Goal: Task Accomplishment & Management: Manage account settings

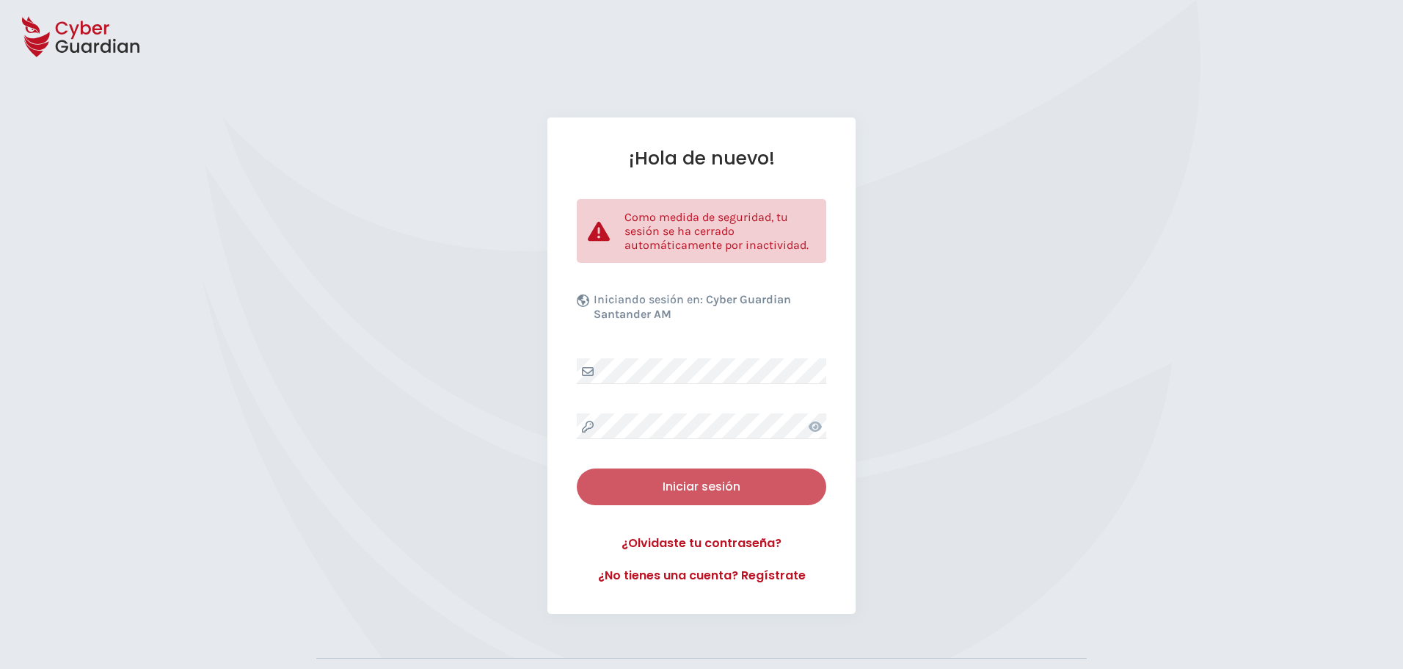
click at [701, 483] on div "Iniciar sesión" at bounding box center [702, 487] width 228 height 18
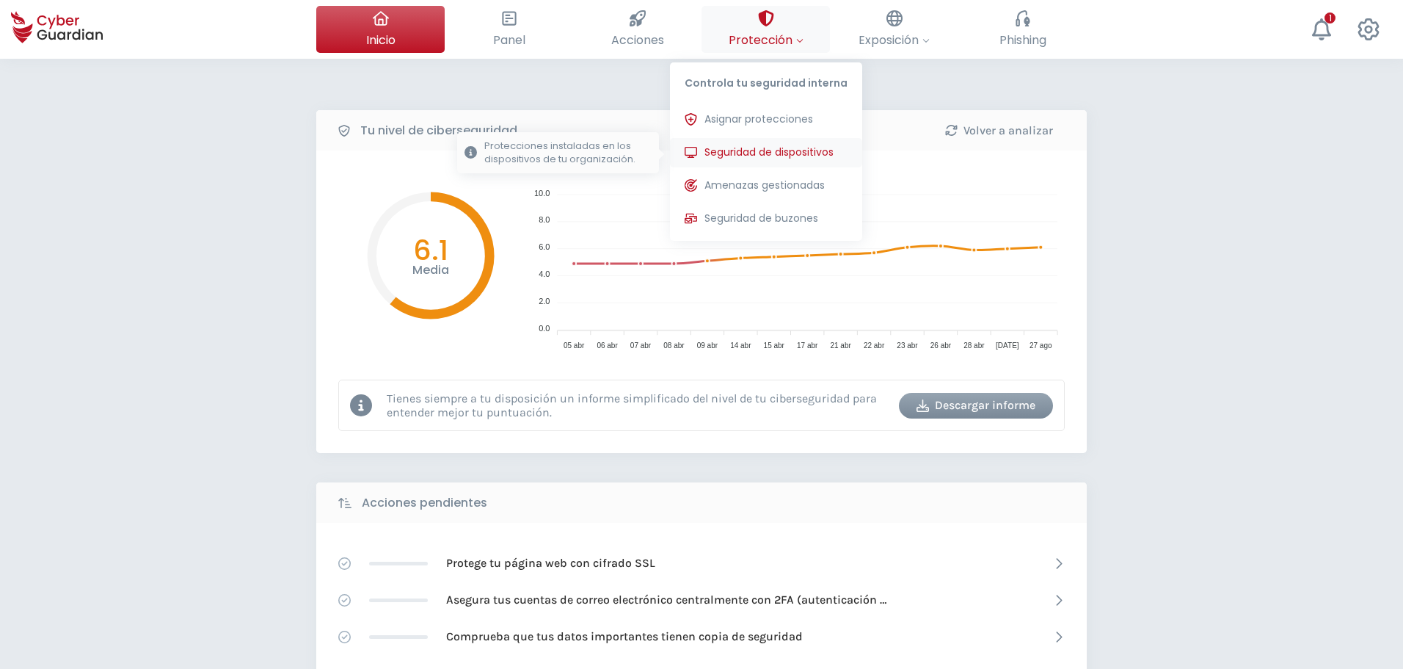
click at [760, 146] on span "Seguridad de dispositivos" at bounding box center [769, 152] width 129 height 15
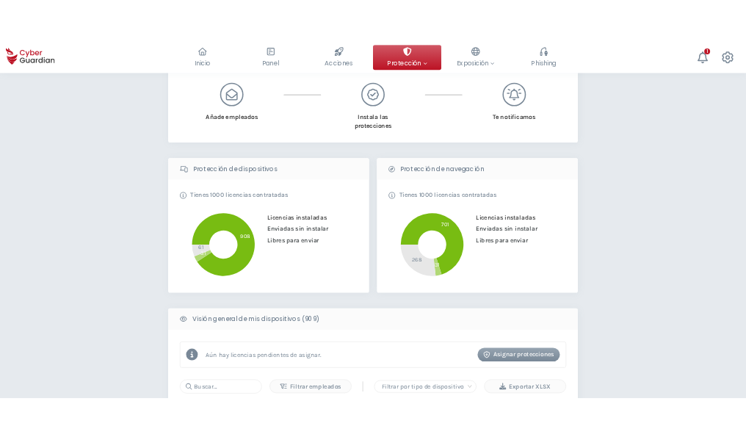
scroll to position [440, 0]
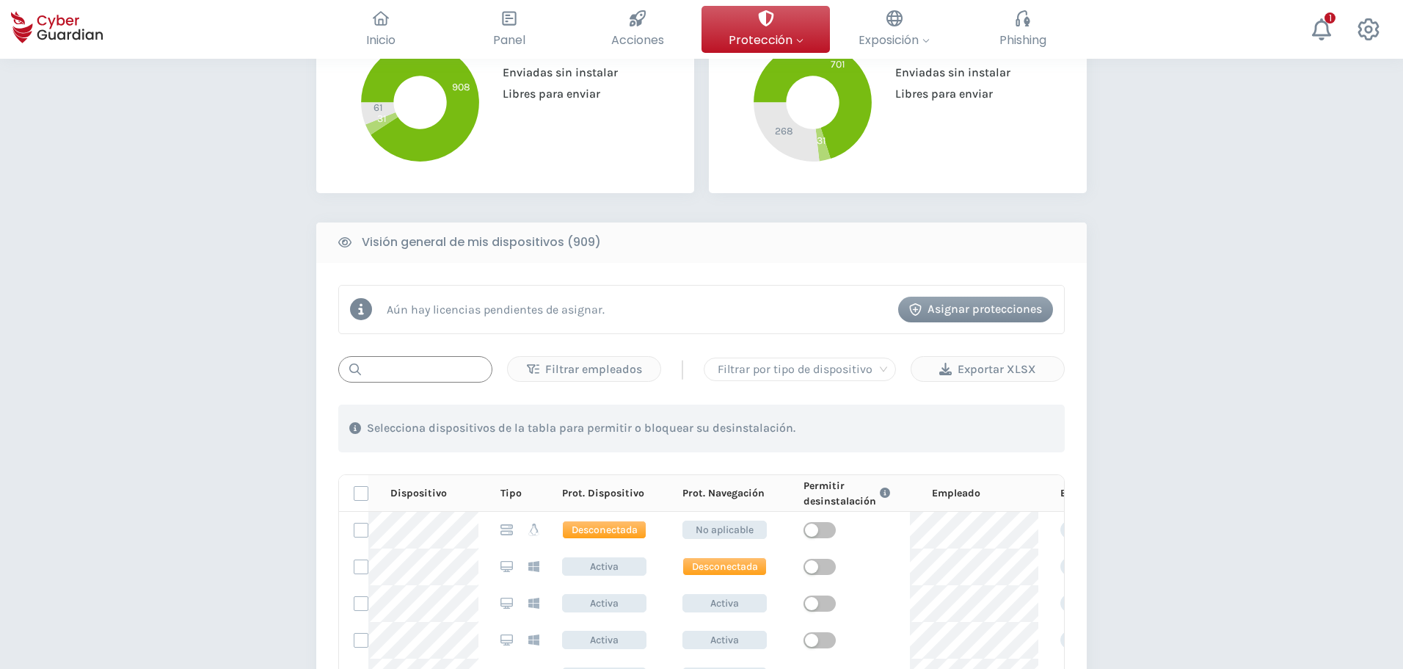
click at [390, 370] on input "text" at bounding box center [415, 369] width 154 height 26
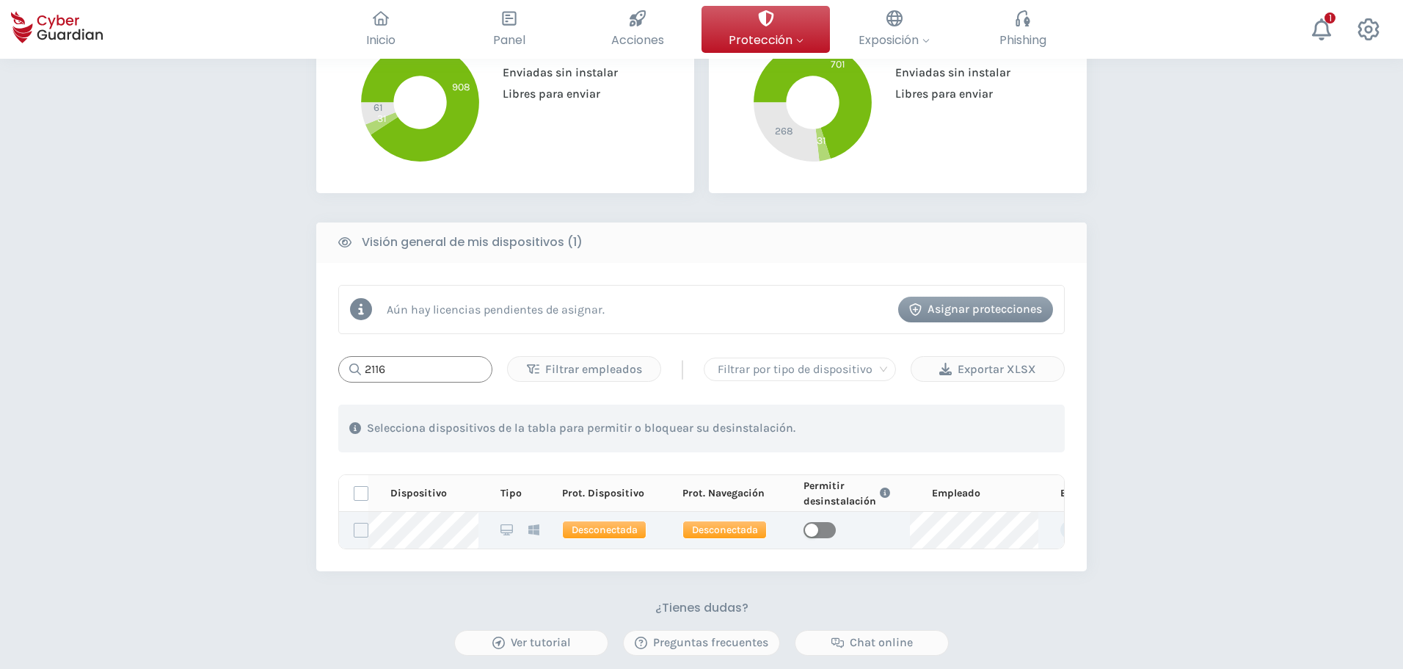
type input "2116"
click at [822, 528] on span "button" at bounding box center [820, 530] width 32 height 16
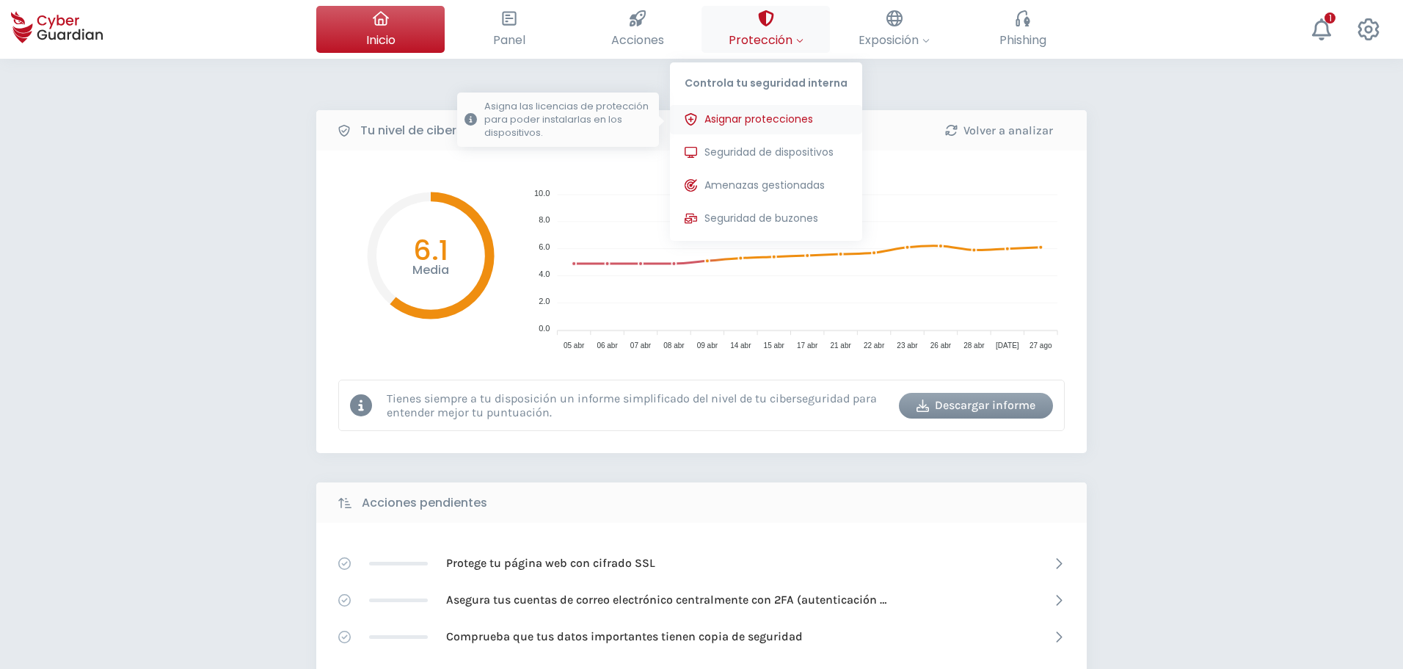
click at [763, 110] on button "Asignar protecciones Asigna las licencias de protección para poder instalarlas …" at bounding box center [766, 119] width 192 height 29
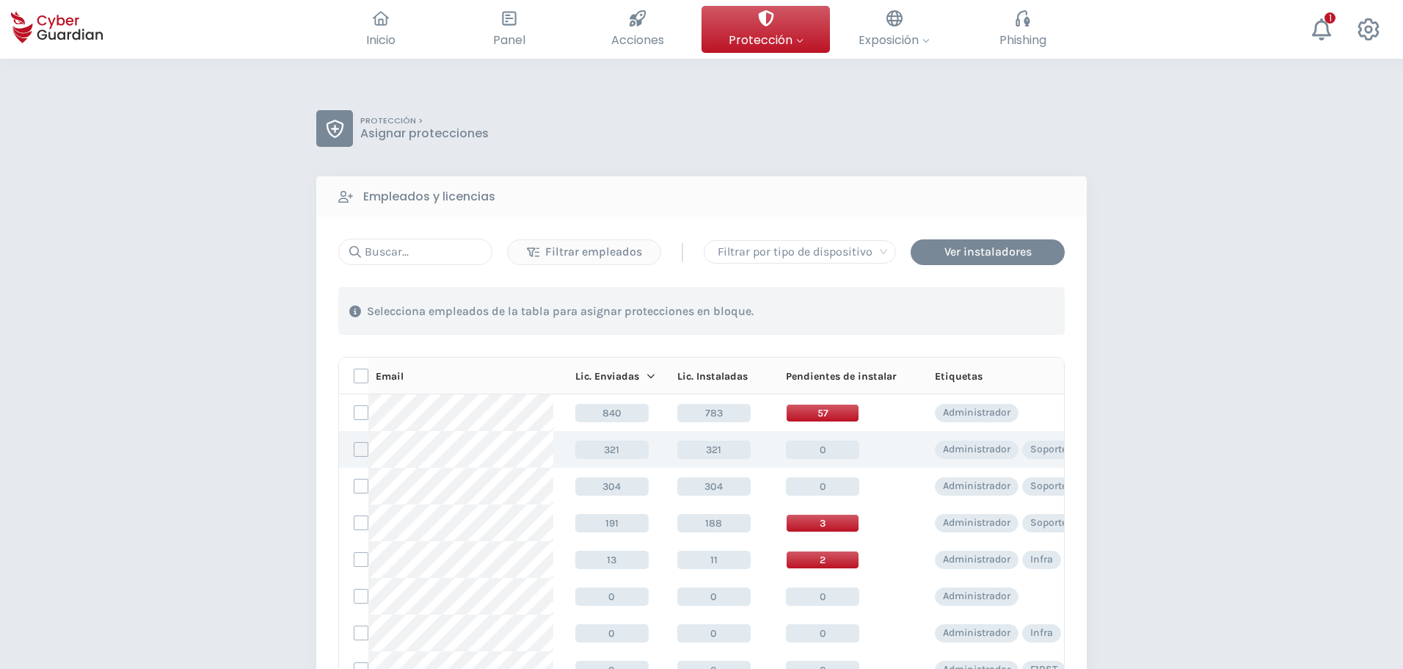
click at [359, 455] on label at bounding box center [361, 449] width 15 height 15
click at [355, 455] on input "checkbox" at bounding box center [355, 449] width 0 height 13
click at [949, 310] on div "Asignar protecciones" at bounding box center [975, 311] width 133 height 18
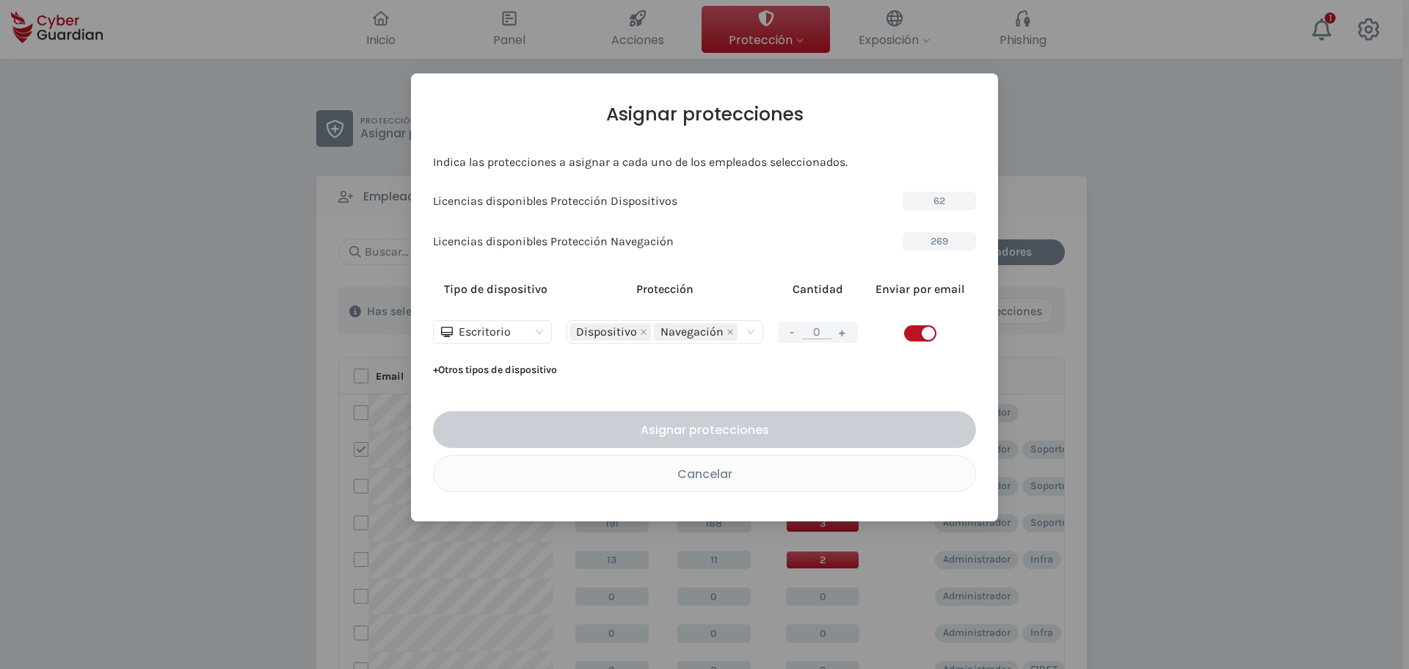
click at [846, 336] on button "+" at bounding box center [843, 332] width 18 height 18
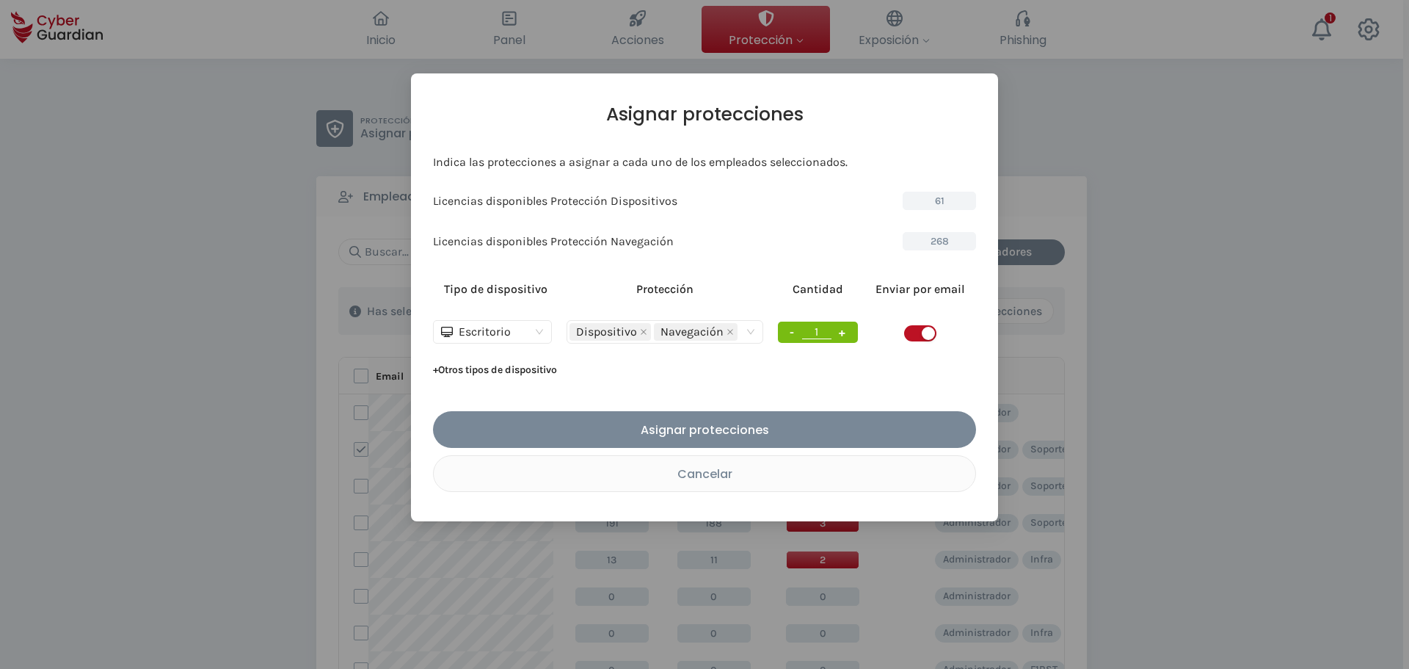
click at [846, 336] on button "+" at bounding box center [843, 332] width 18 height 18
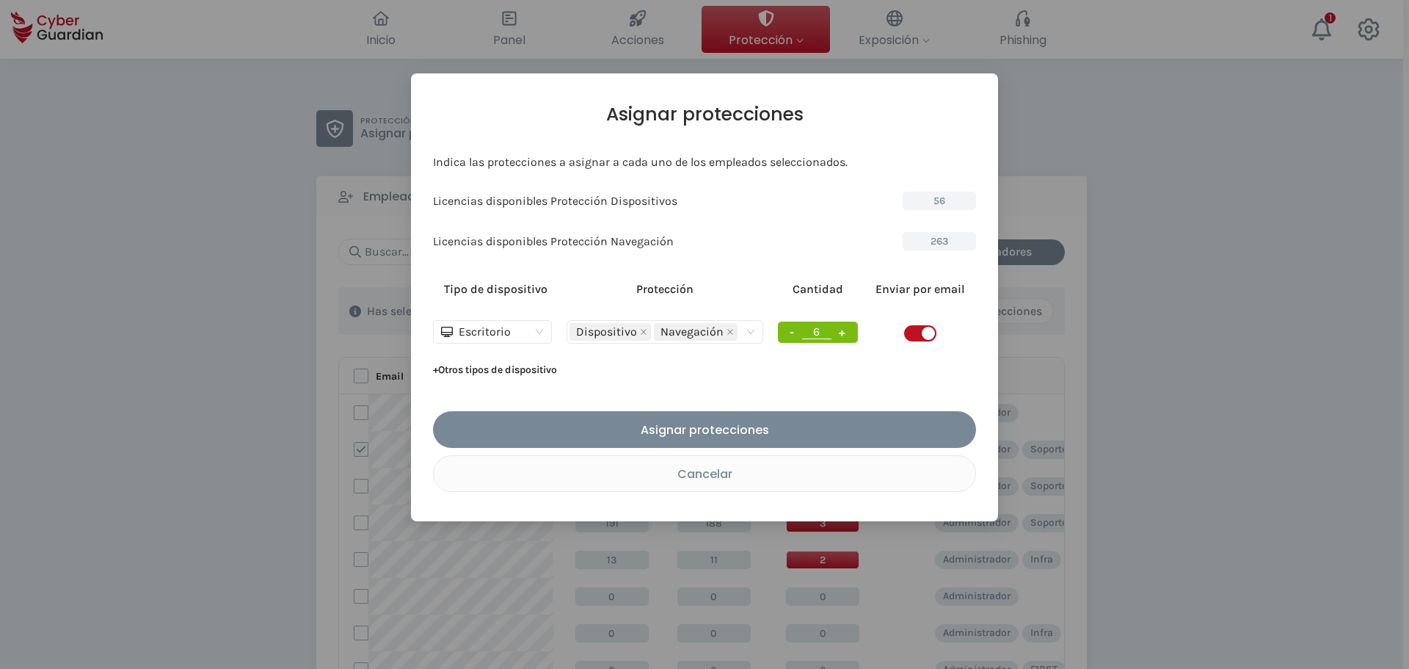
click at [846, 336] on button "+" at bounding box center [843, 332] width 18 height 18
type input "10"
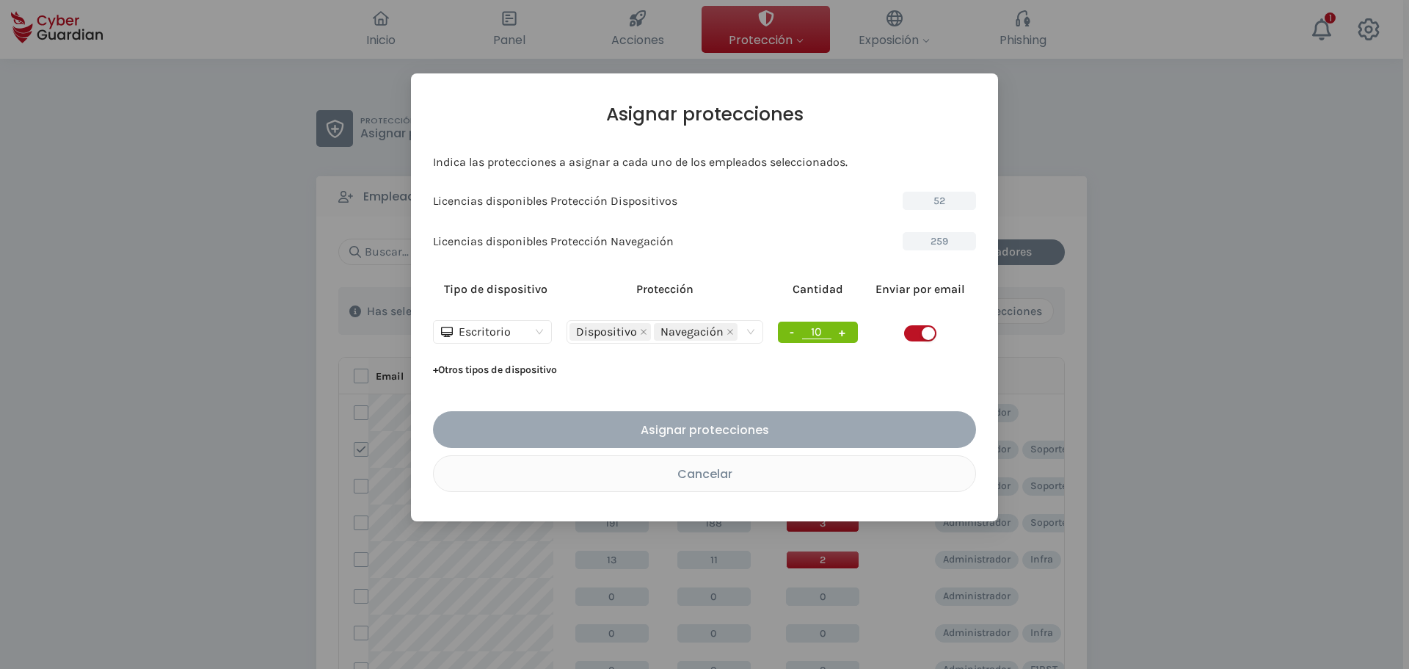
click at [773, 423] on div "Asignar protecciones" at bounding box center [704, 430] width 521 height 18
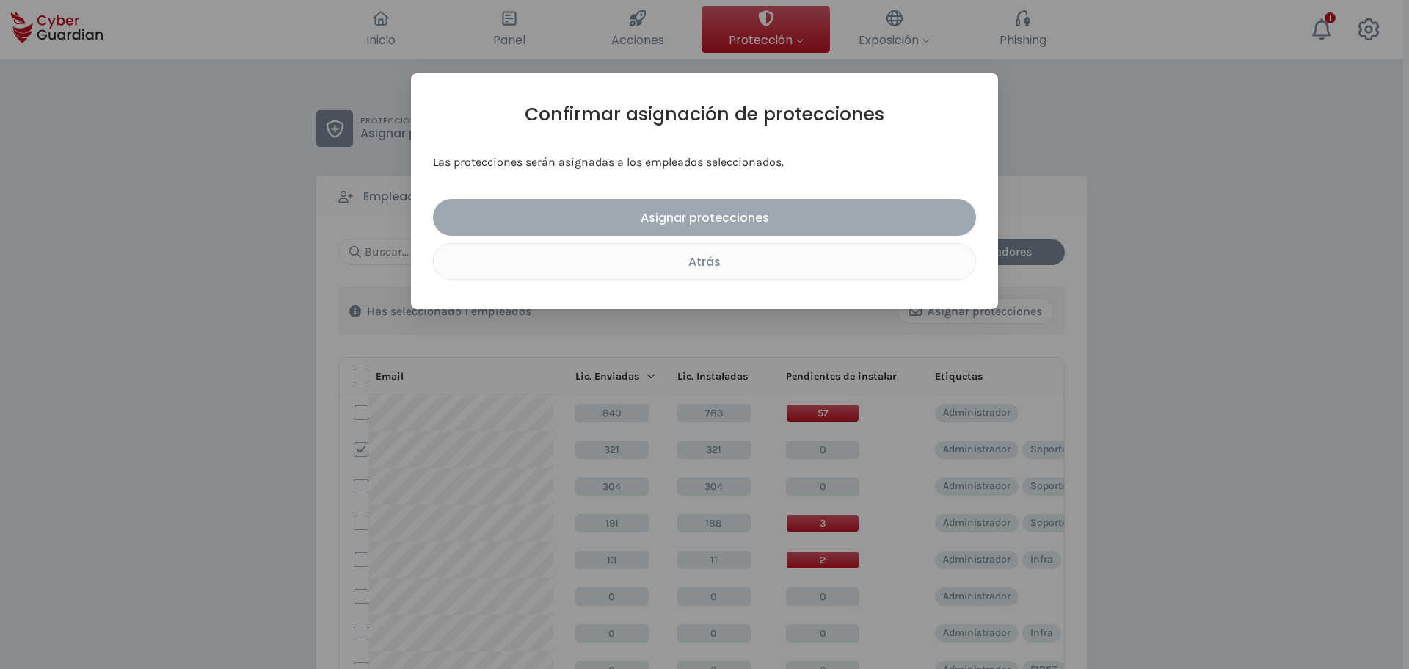
click at [707, 214] on div "Asignar protecciones" at bounding box center [704, 217] width 521 height 18
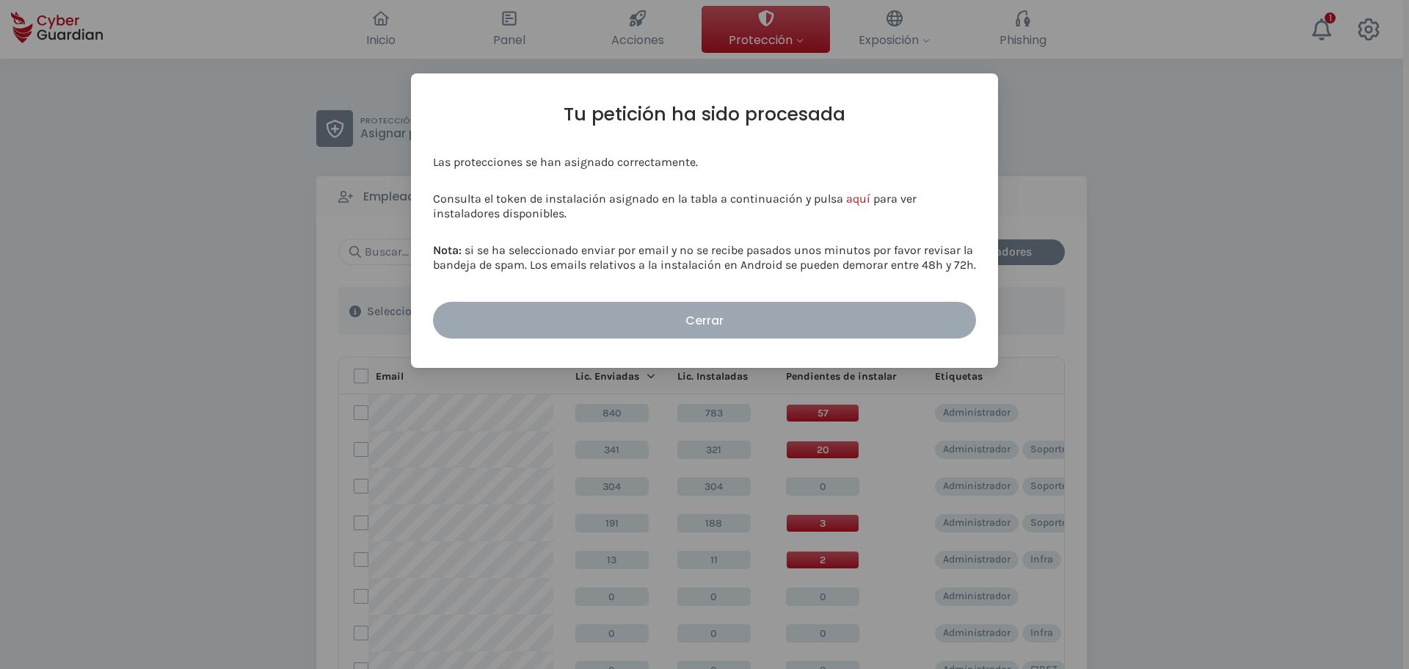
click at [699, 322] on div "Cerrar" at bounding box center [704, 320] width 521 height 18
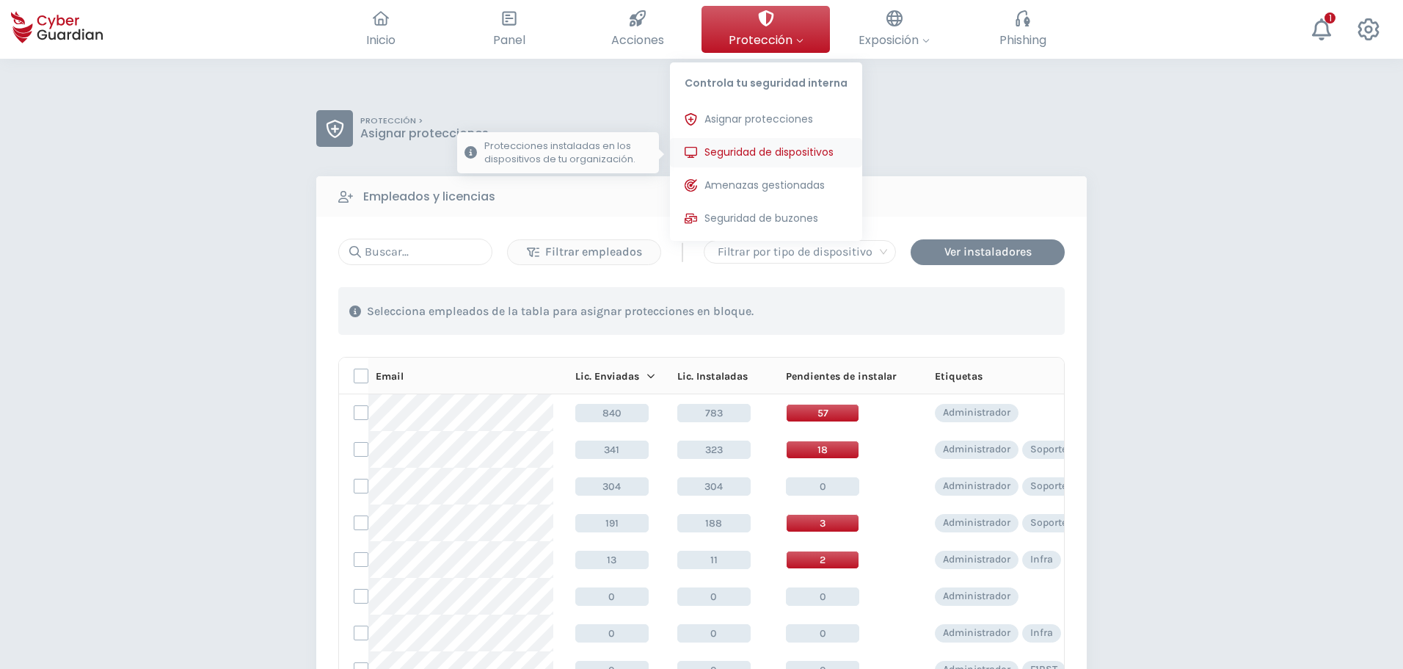
click at [751, 145] on span "Seguridad de dispositivos" at bounding box center [769, 152] width 129 height 15
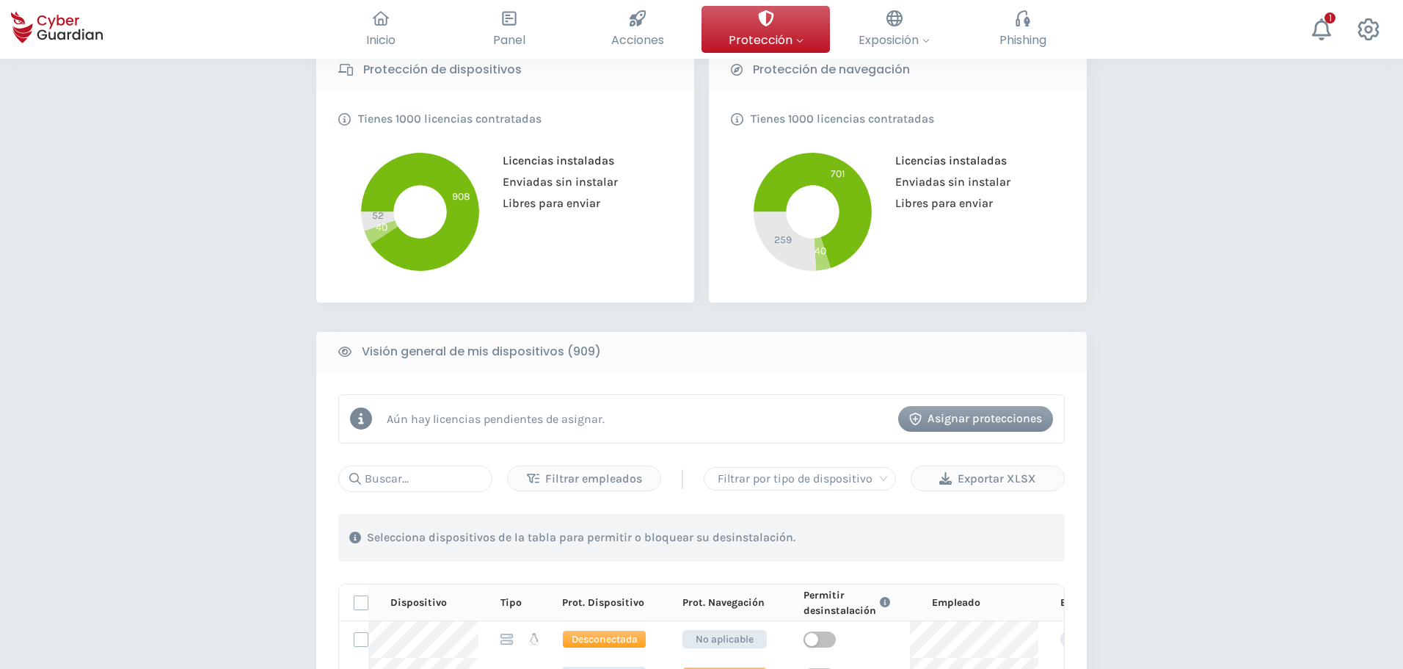
scroll to position [587, 0]
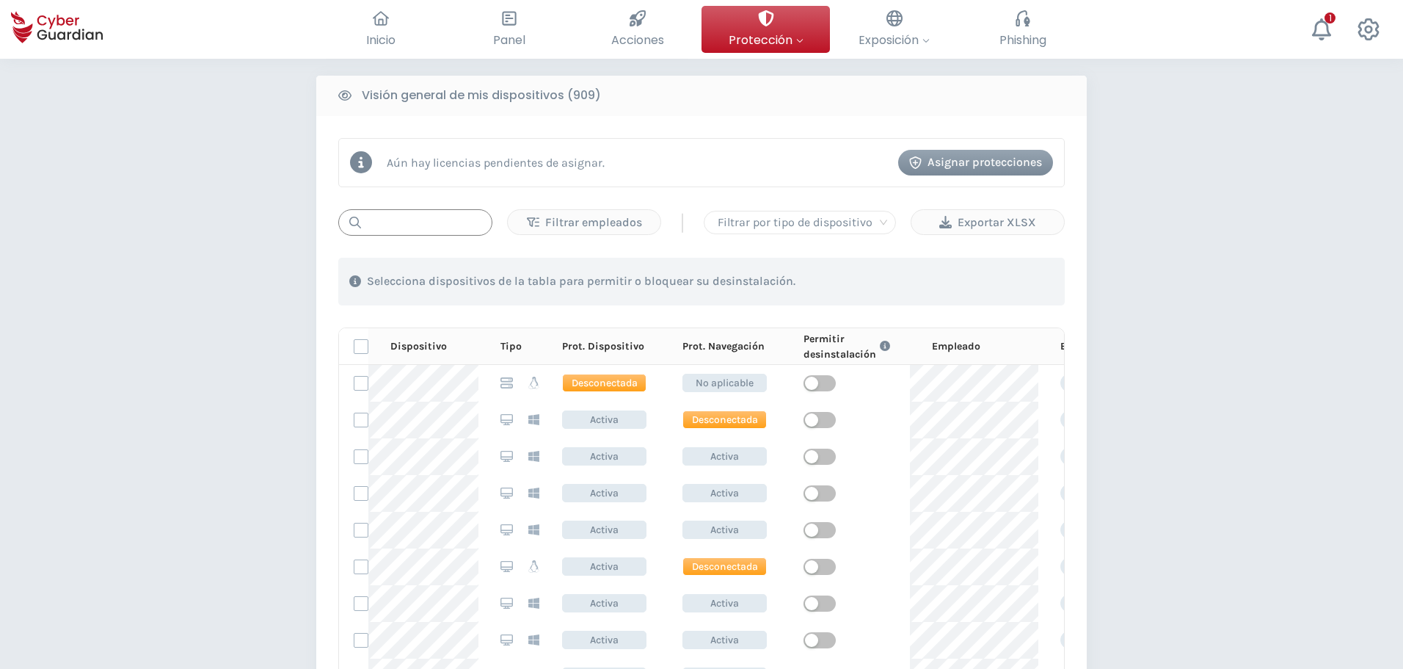
click at [399, 219] on input "text" at bounding box center [415, 222] width 154 height 26
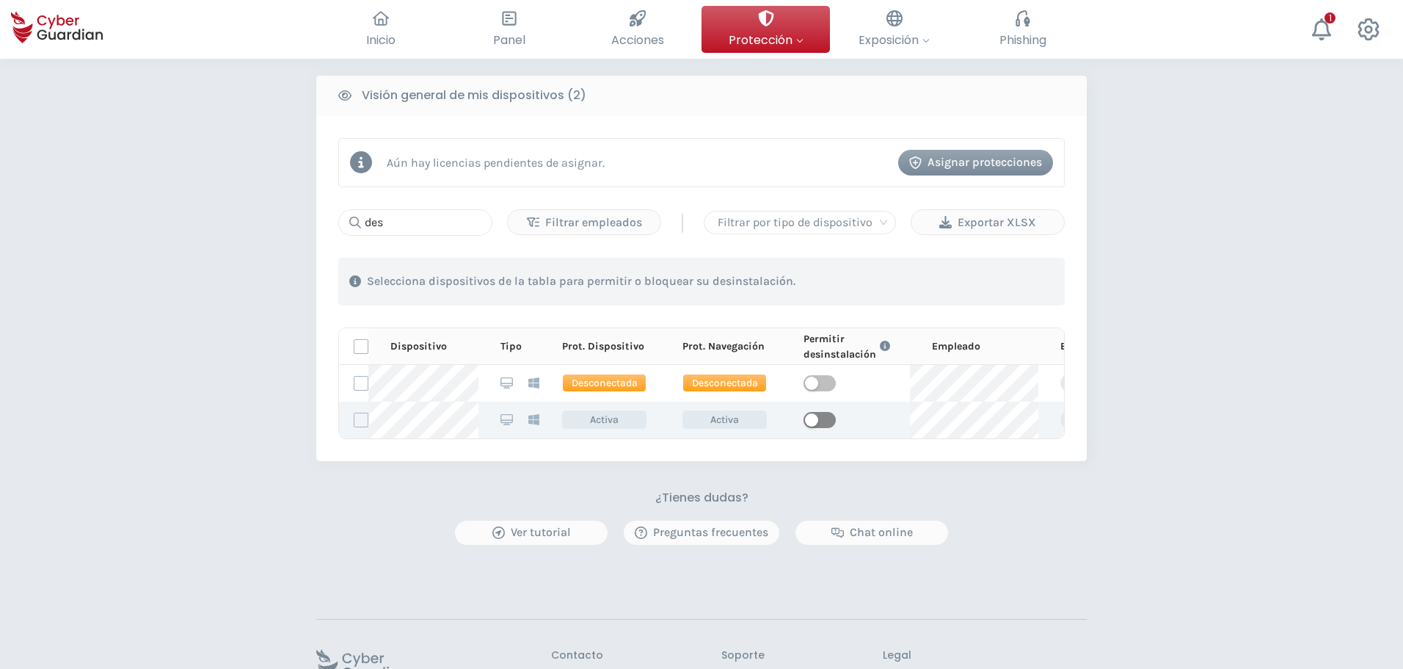
click at [818, 418] on span "button" at bounding box center [820, 420] width 32 height 16
click at [393, 417] on tr "m6Qa2Bhm4gm5xRaolntT Activa Activa Administrador Soporte" at bounding box center [781, 419] width 884 height 37
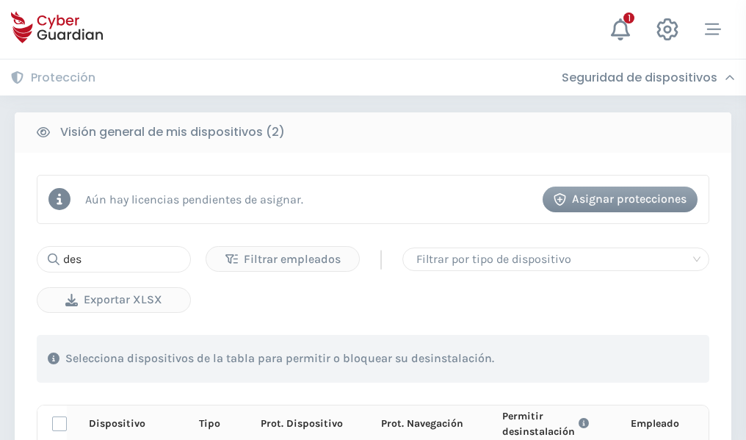
copy tr
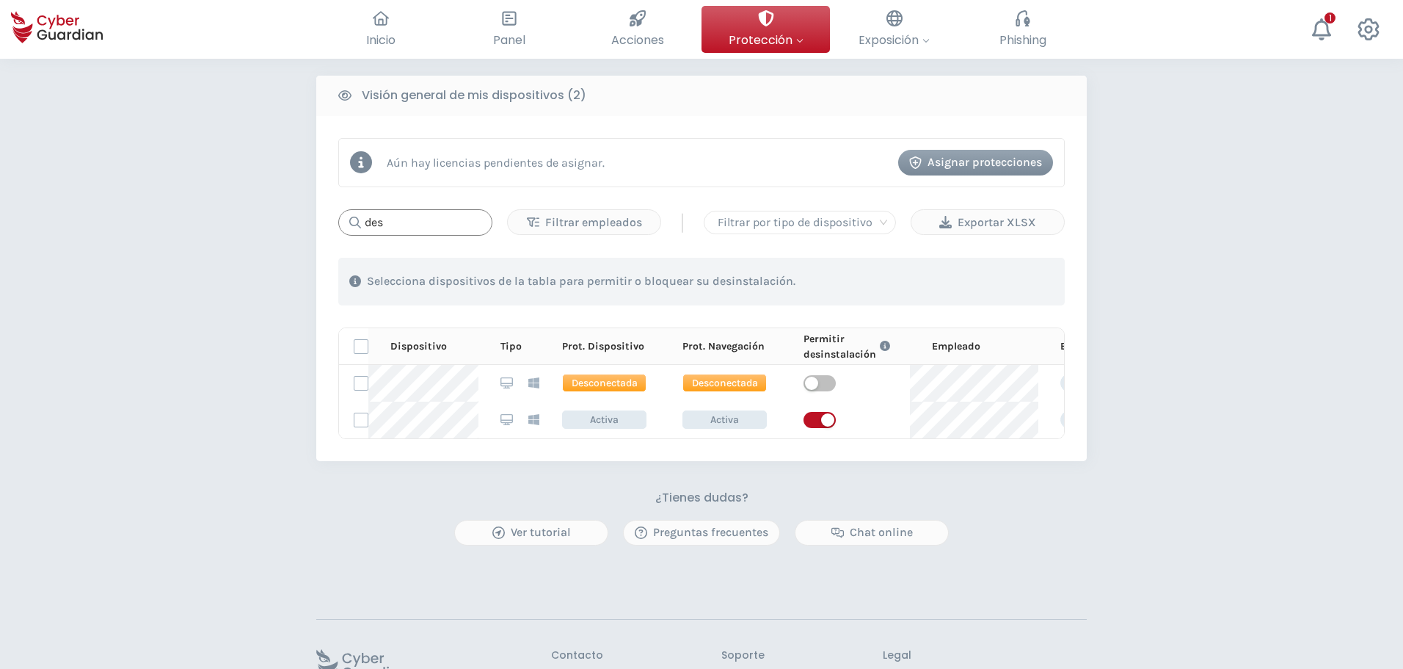
click at [391, 231] on input "des" at bounding box center [415, 222] width 154 height 26
click at [821, 424] on div "button" at bounding box center [827, 419] width 13 height 13
click at [824, 421] on span "button" at bounding box center [820, 420] width 32 height 16
drag, startPoint x: 402, startPoint y: 222, endPoint x: 349, endPoint y: 220, distance: 53.6
click at [349, 220] on div "des" at bounding box center [415, 222] width 154 height 26
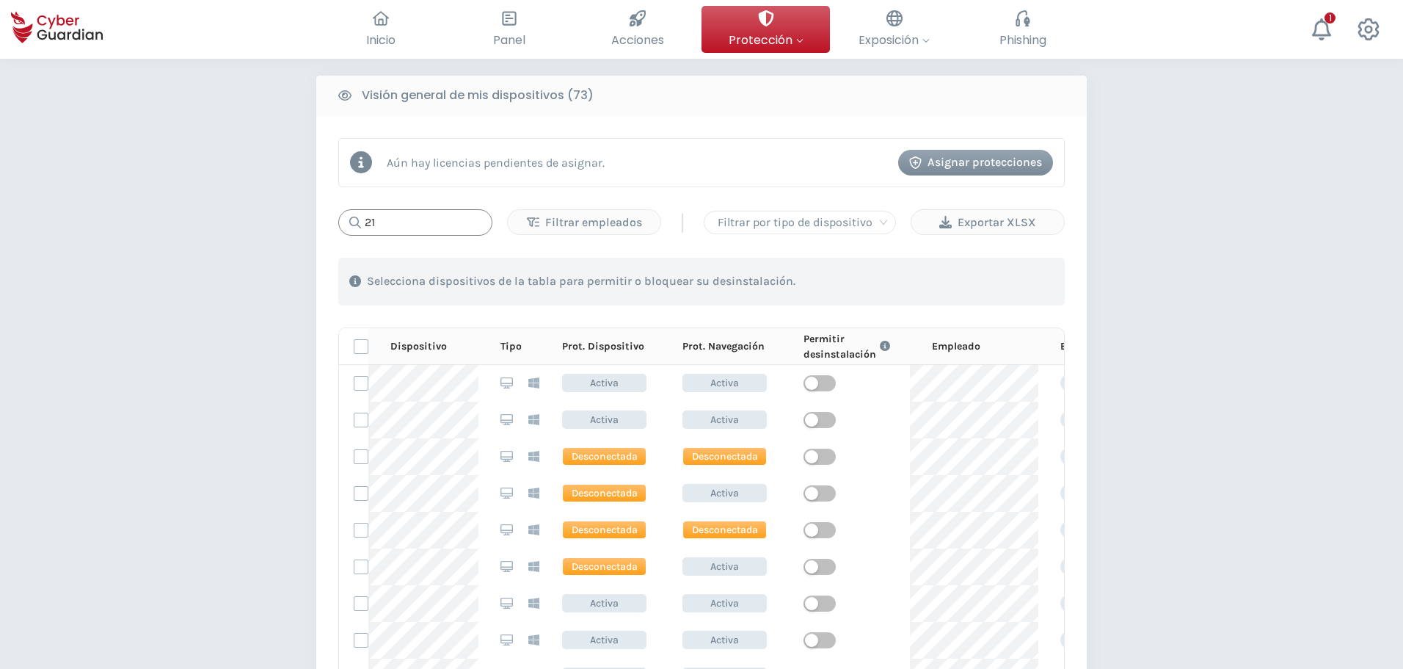
type input "2"
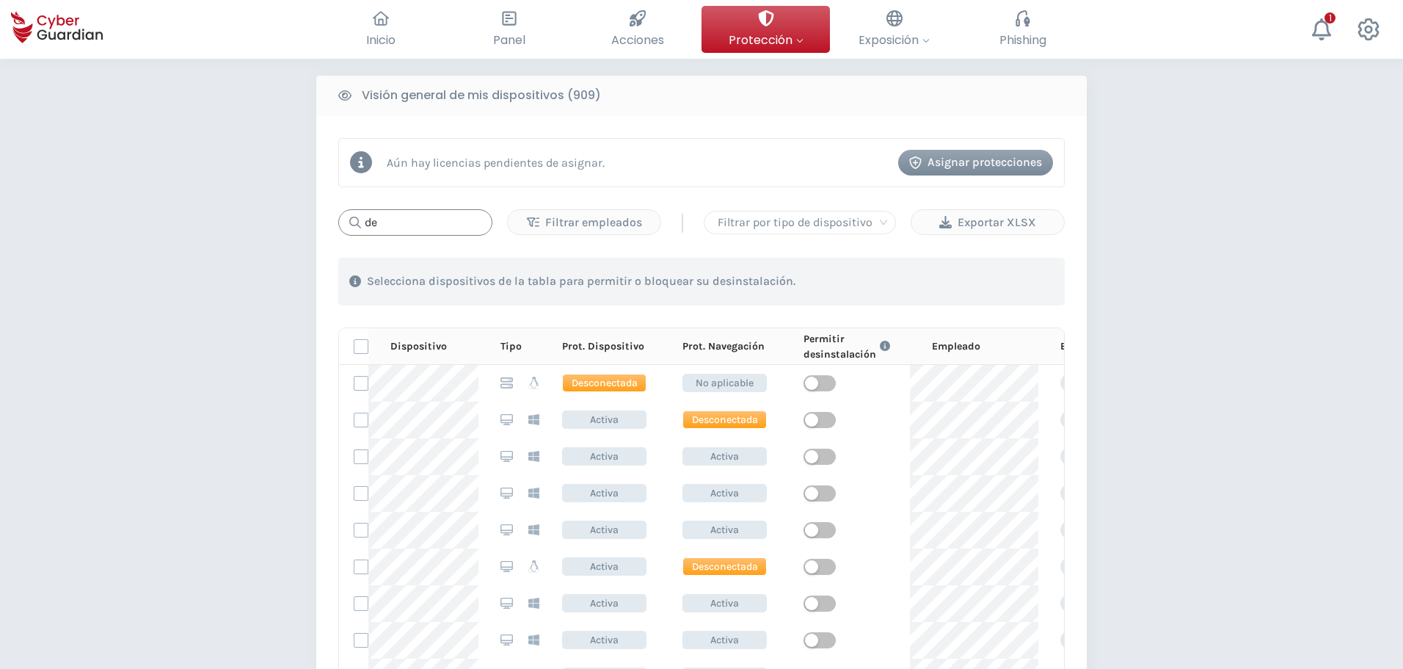
type input "des"
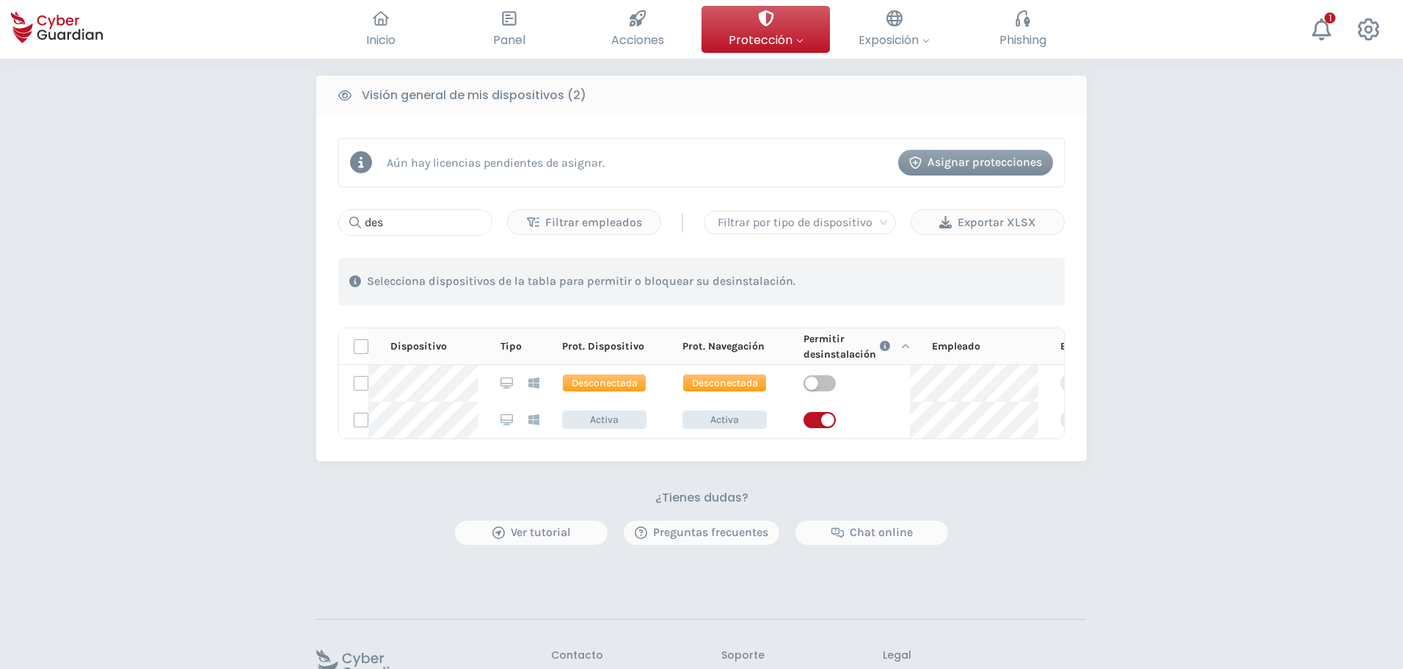
click at [882, 344] on icon "Link to FAQ information" at bounding box center [885, 346] width 10 height 10
click at [1271, 330] on div "PROTECCIÓN > Seguridad de dispositivos ¿Cómo funciona? Añade empleados Instala …" at bounding box center [701, 123] width 1403 height 1303
click at [392, 421] on tr "m6Qa2Bhm4gm5xRaolntT Activa Activa Administrador Soporte" at bounding box center [781, 419] width 884 height 37
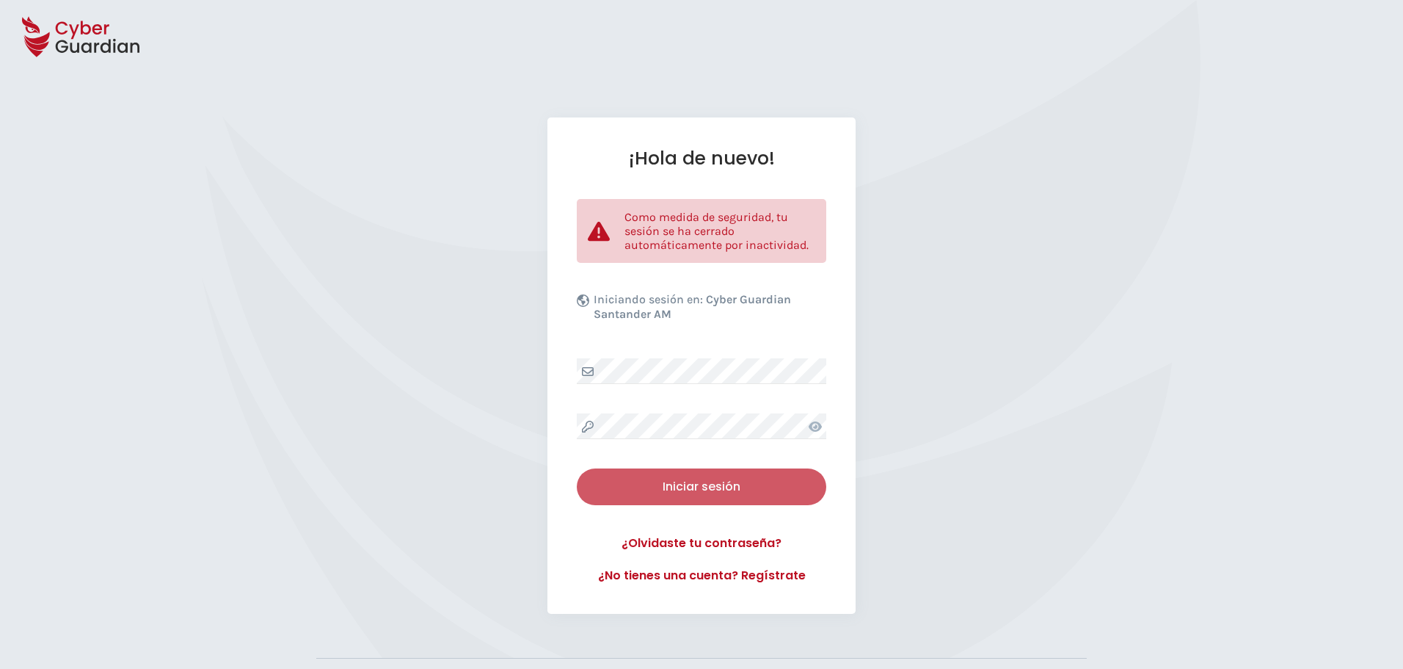
click at [724, 470] on button "Iniciar sesión" at bounding box center [702, 486] width 250 height 37
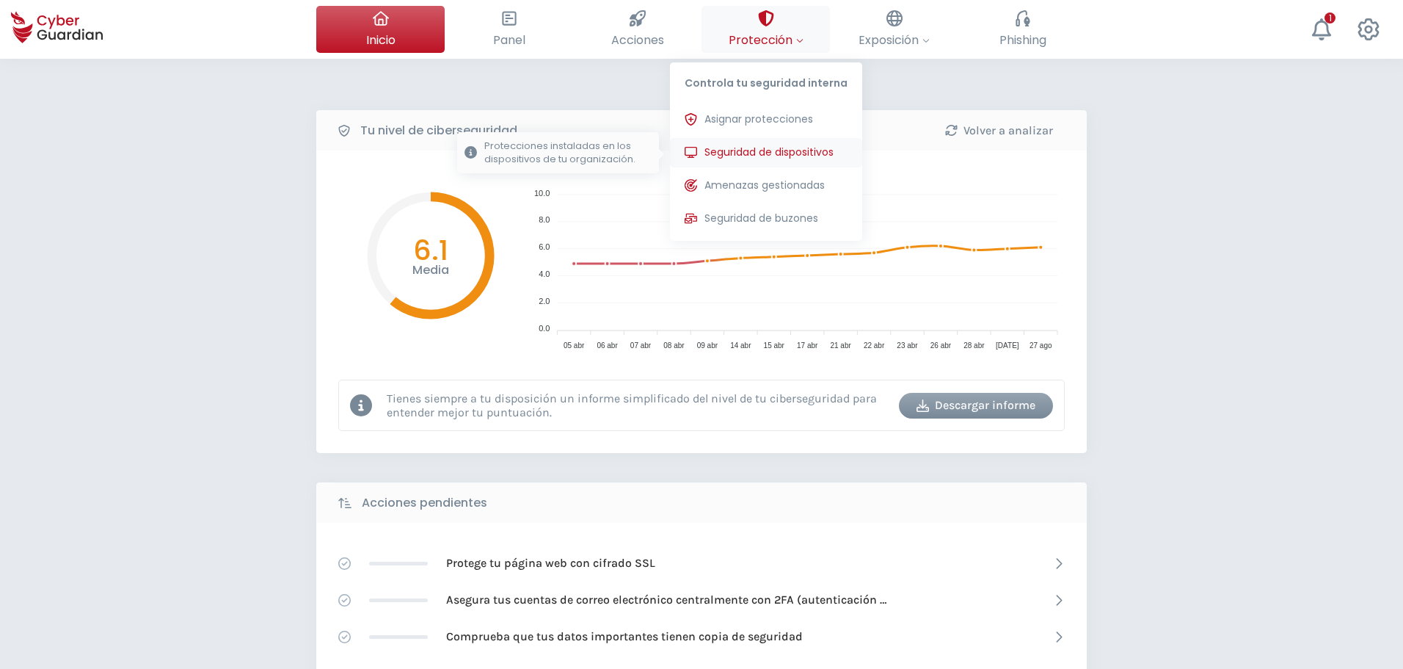
click at [749, 148] on span "Seguridad de dispositivos" at bounding box center [769, 152] width 129 height 15
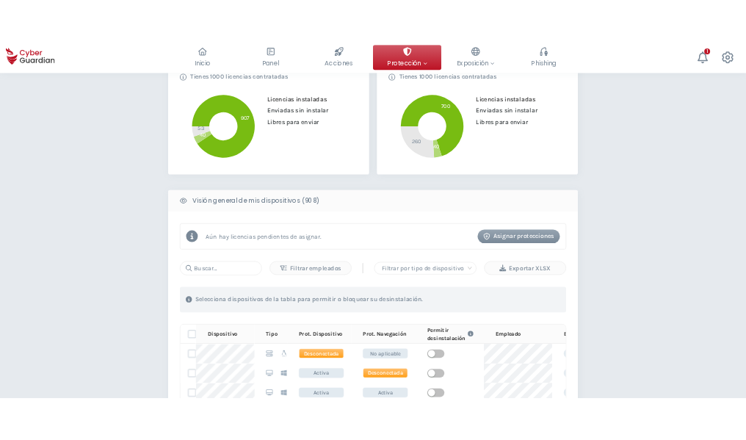
scroll to position [440, 0]
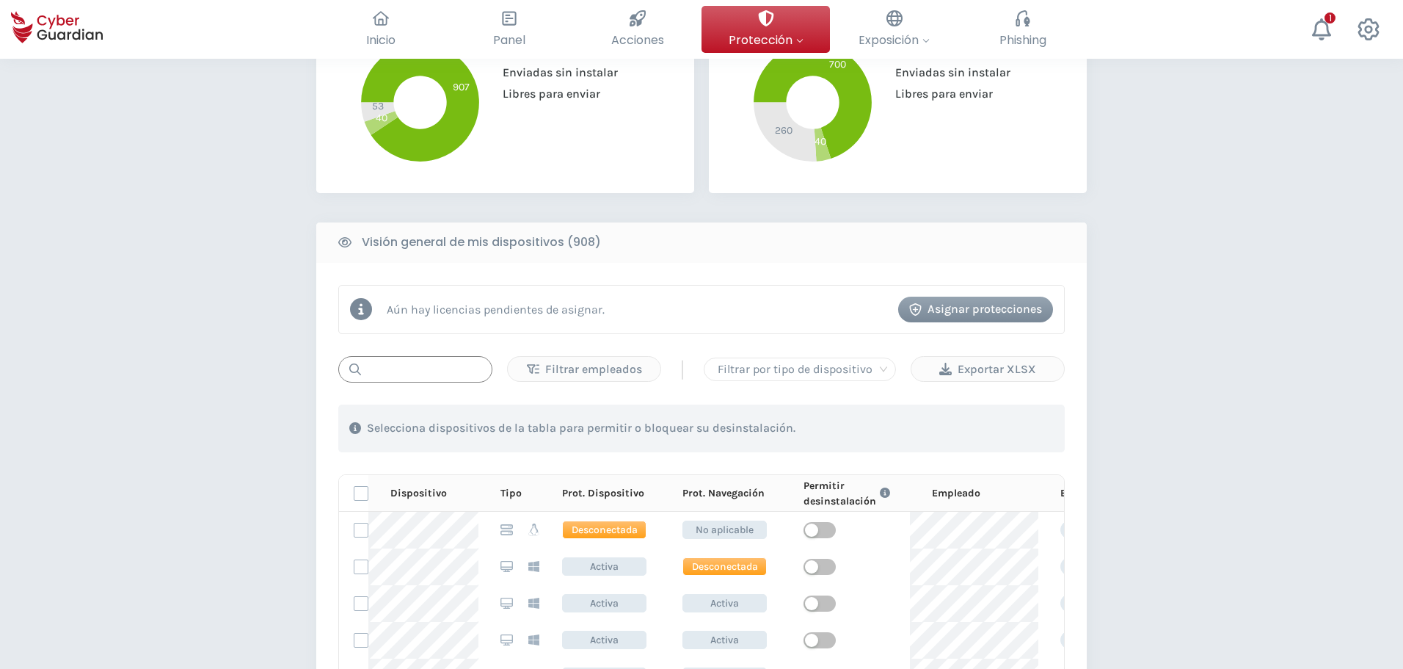
click at [424, 368] on input "text" at bounding box center [415, 369] width 154 height 26
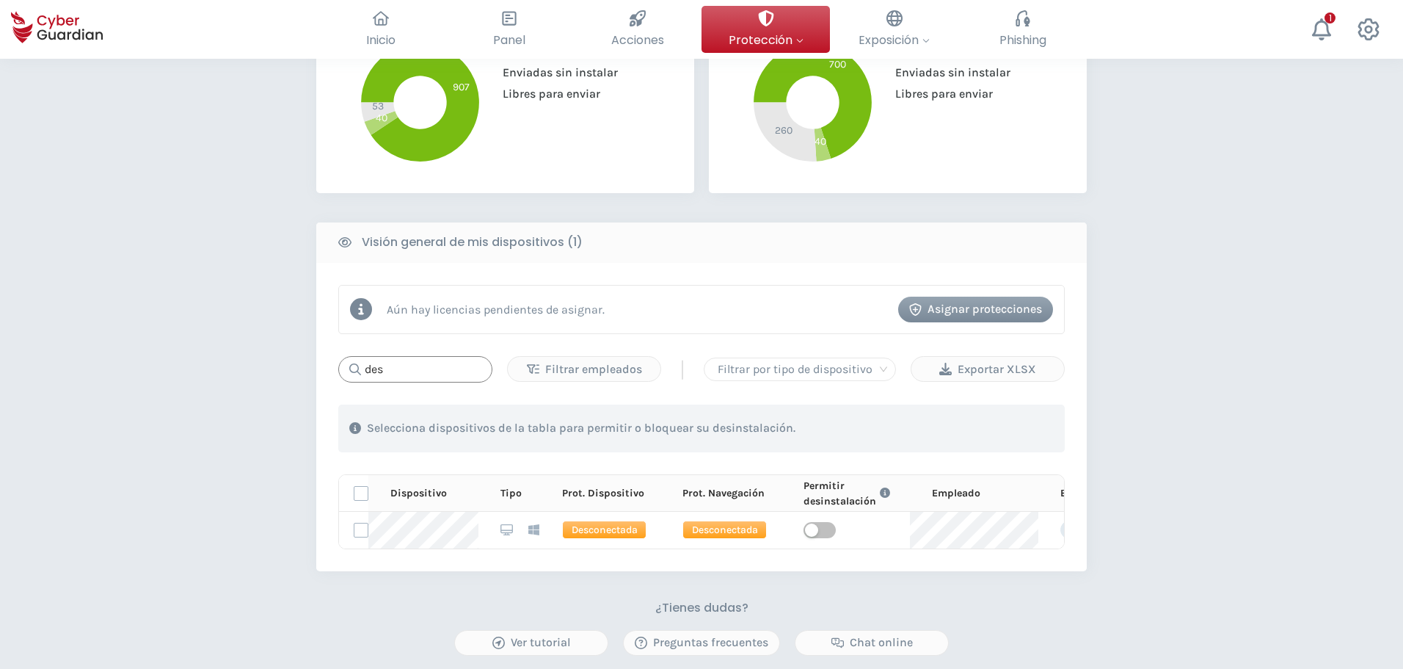
type input "des"
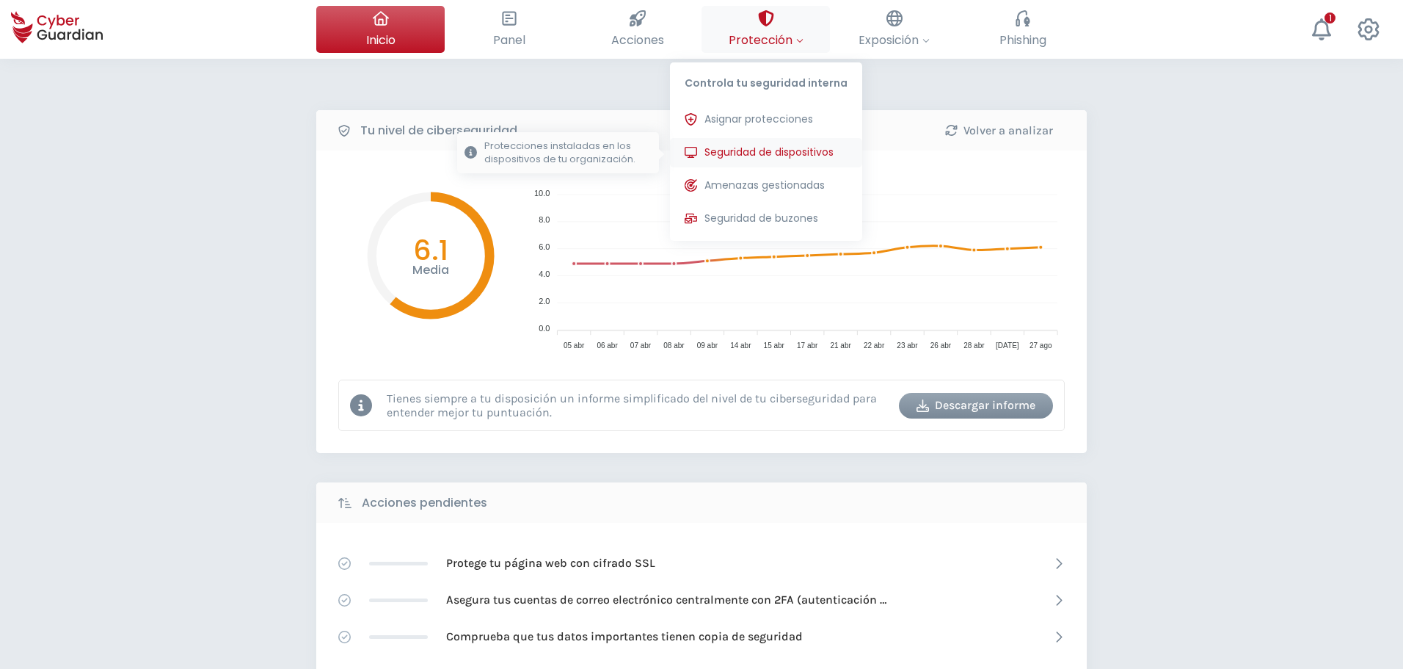
click at [745, 151] on span "Seguridad de dispositivos" at bounding box center [769, 152] width 129 height 15
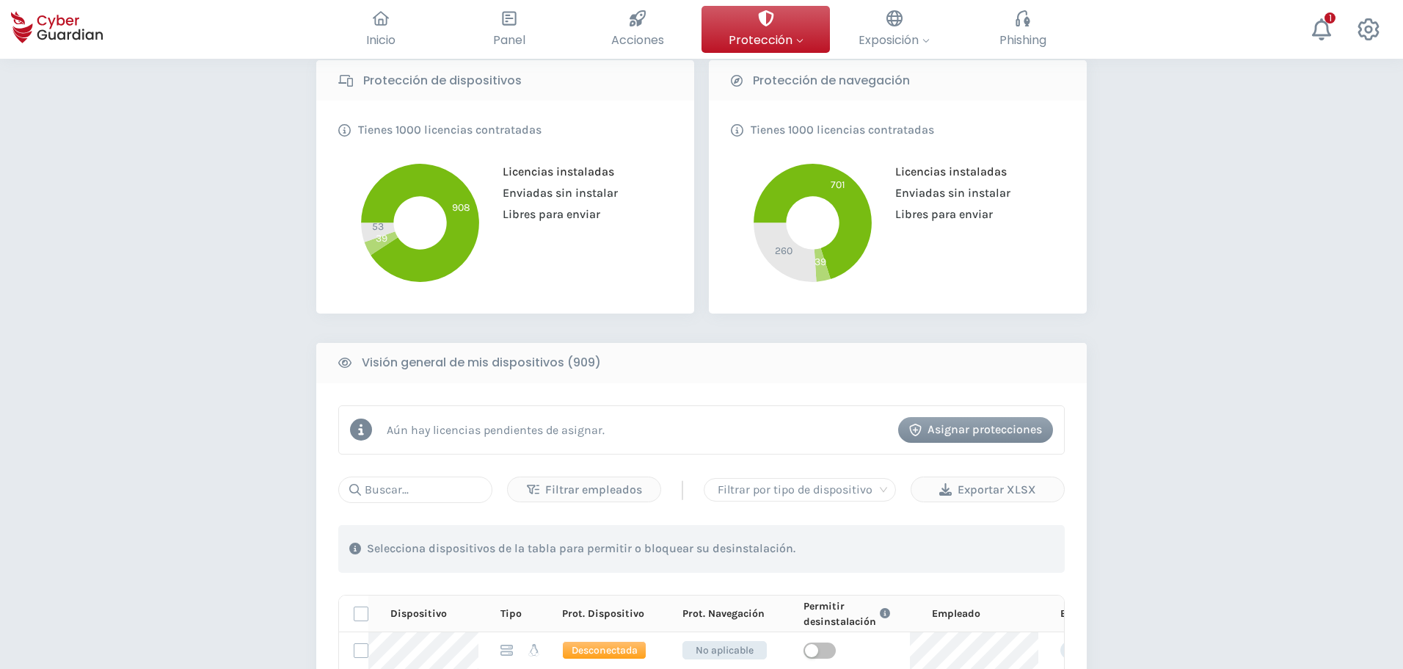
scroll to position [367, 0]
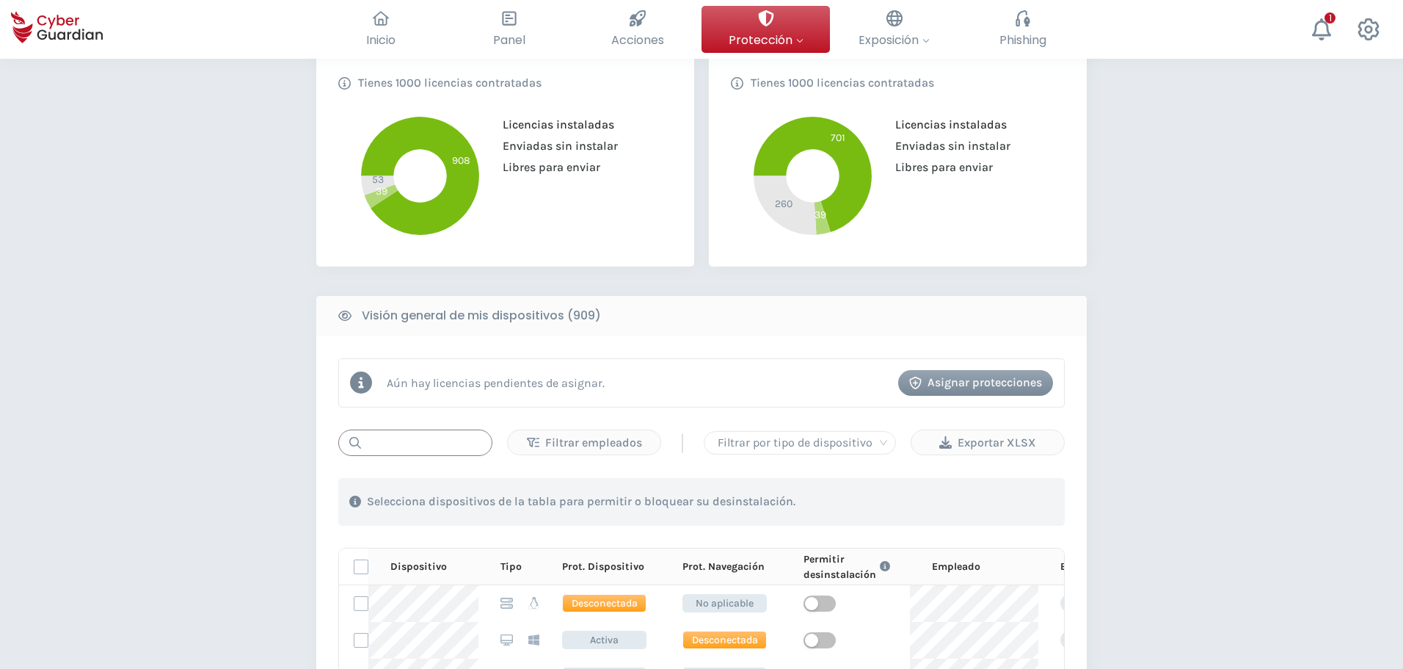
click at [422, 439] on input "text" at bounding box center [415, 442] width 154 height 26
type input "2116"
